Goal: Information Seeking & Learning: Understand process/instructions

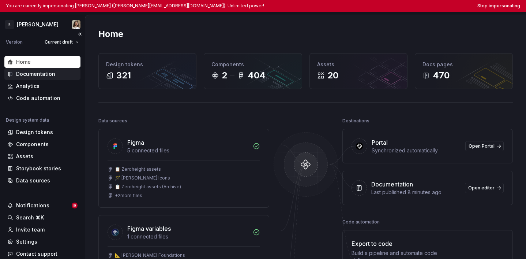
click at [41, 76] on div "Documentation" at bounding box center [35, 73] width 39 height 7
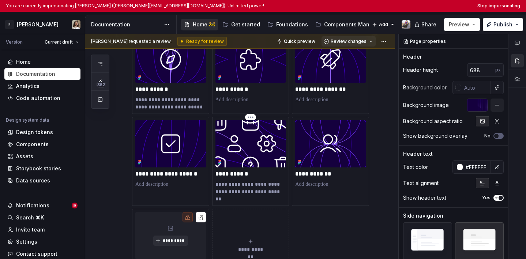
scroll to position [400, 0]
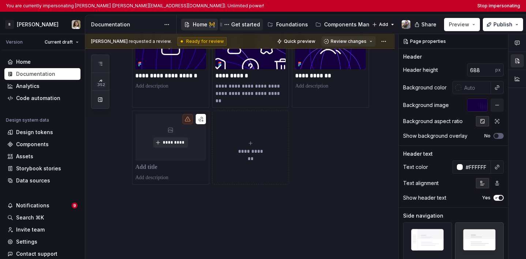
click at [240, 29] on div "Get started" at bounding box center [242, 25] width 44 height 12
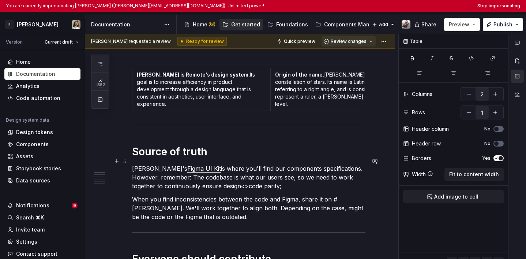
scroll to position [125, 0]
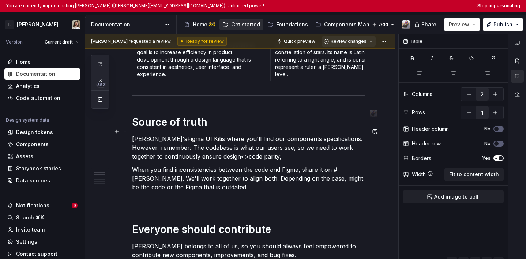
type textarea "*"
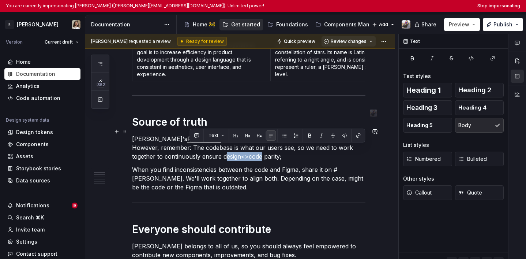
drag, startPoint x: 190, startPoint y: 145, endPoint x: 225, endPoint y: 148, distance: 34.5
click at [225, 148] on p "[PERSON_NAME]'s Figma UI Kit is where you'll find our components specifications…" at bounding box center [248, 147] width 233 height 26
click at [357, 138] on button "button" at bounding box center [358, 135] width 10 height 10
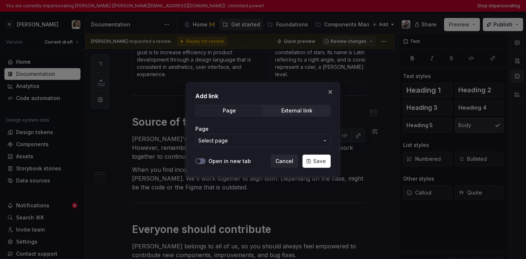
click at [295, 137] on span "Select page" at bounding box center [258, 140] width 121 height 7
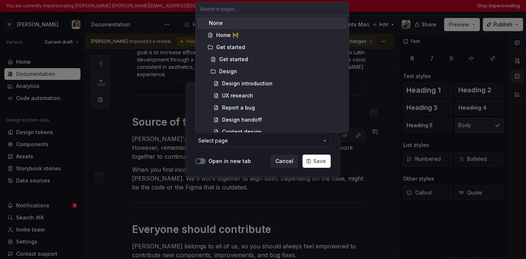
click at [301, 143] on div "Add link Page External link Page Select page Open in new tab Cancel Save" at bounding box center [263, 129] width 526 height 259
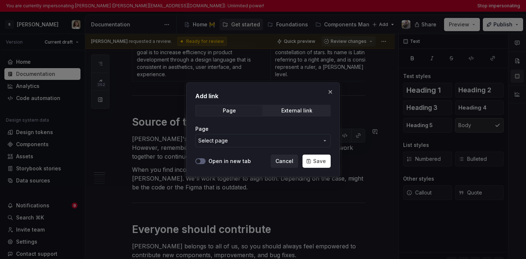
click at [230, 145] on button "Select page" at bounding box center [262, 140] width 135 height 13
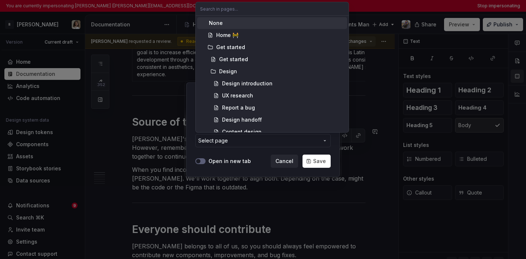
click at [229, 142] on div "Add link Page External link Page Select page Open in new tab Cancel Save" at bounding box center [263, 129] width 526 height 259
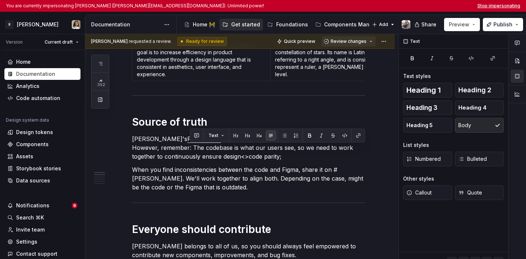
click at [488, 8] on button "Stop impersonating" at bounding box center [498, 6] width 43 height 6
